Goal: Task Accomplishment & Management: Complete application form

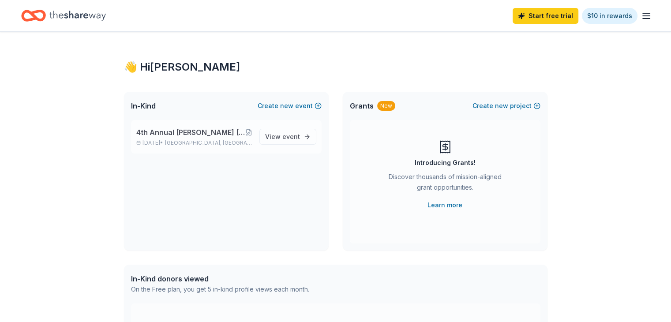
click at [177, 135] on span "4th Annual [PERSON_NAME] [PERSON_NAME] Bread Social and Holiday Market" at bounding box center [190, 132] width 109 height 11
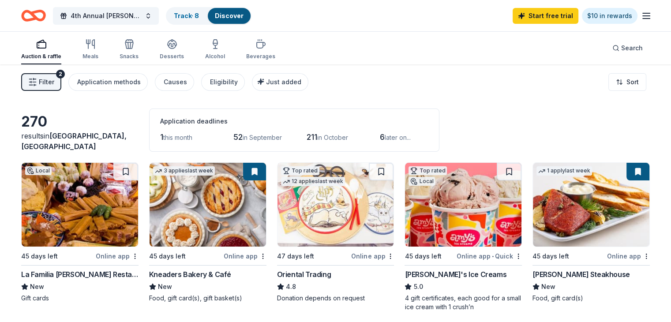
click at [189, 136] on span "this month" at bounding box center [177, 138] width 29 height 8
click at [53, 89] on button "Filter 2" at bounding box center [41, 82] width 40 height 18
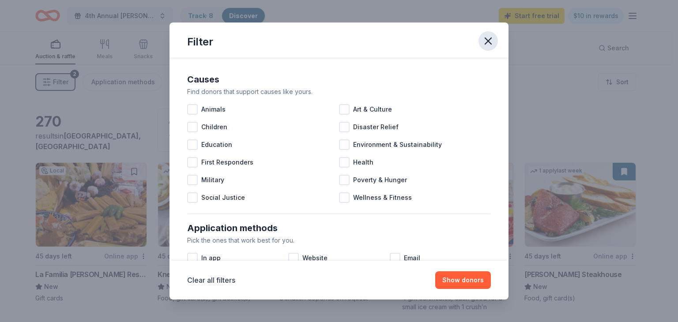
click at [491, 46] on icon "button" at bounding box center [488, 41] width 12 height 12
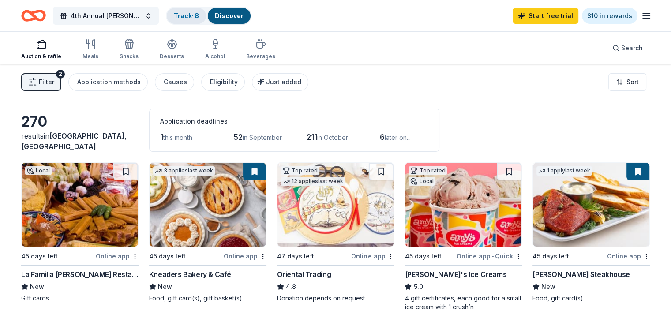
click at [199, 12] on link "Track · 8" at bounding box center [186, 16] width 25 height 8
click at [199, 16] on link "Track · 8" at bounding box center [186, 16] width 25 height 8
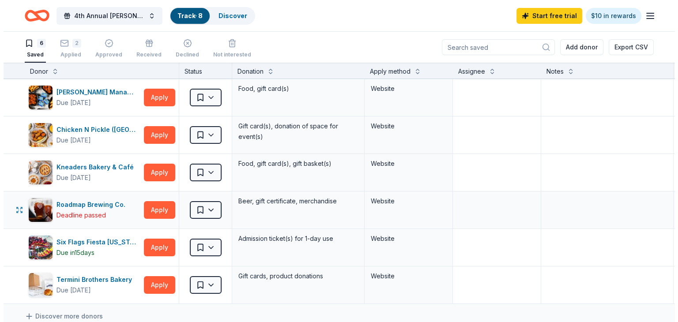
scroll to position [44, 0]
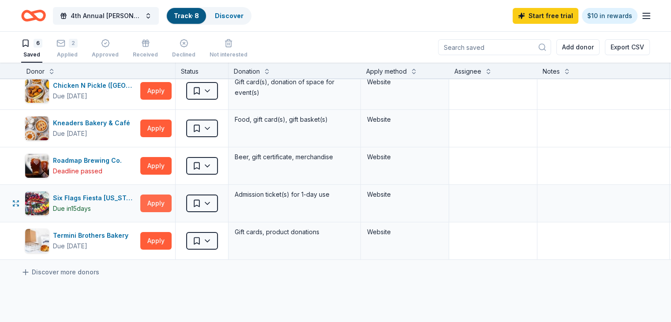
click at [170, 202] on button "Apply" at bounding box center [155, 204] width 31 height 18
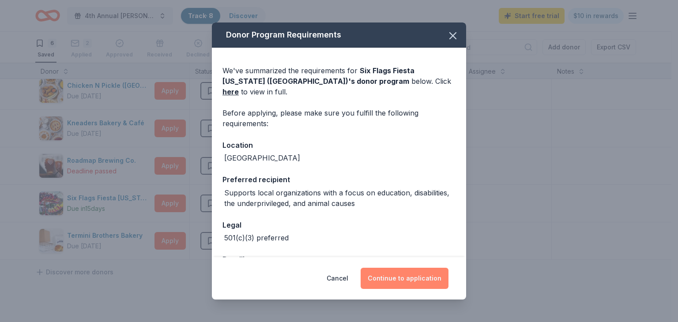
click at [396, 281] on button "Continue to application" at bounding box center [405, 278] width 88 height 21
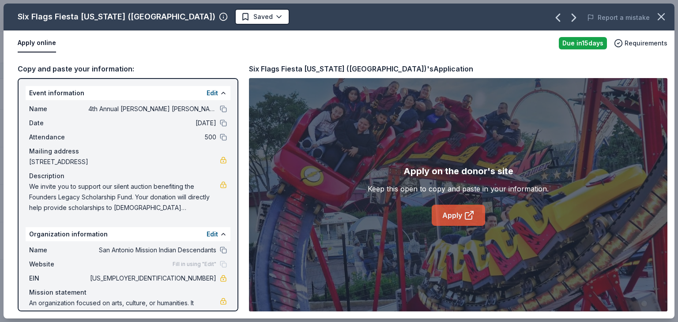
click at [459, 212] on link "Apply" at bounding box center [458, 215] width 53 height 21
click at [442, 218] on link "Apply" at bounding box center [458, 215] width 53 height 21
